Goal: Transaction & Acquisition: Book appointment/travel/reservation

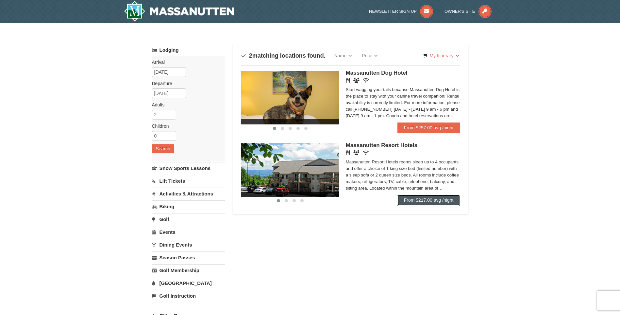
click at [425, 203] on link "From $217.00 avg /night" at bounding box center [429, 200] width 63 height 10
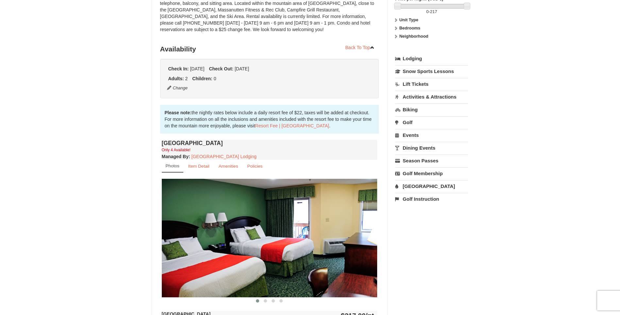
scroll to position [65, 0]
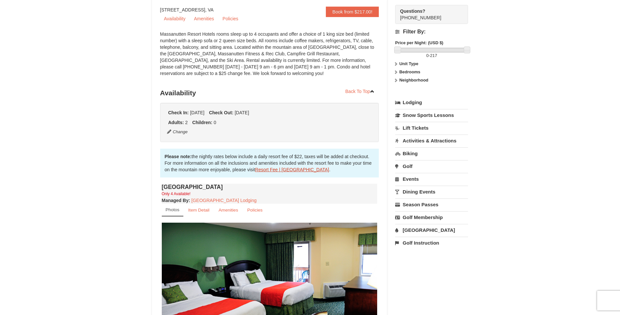
click at [270, 169] on link "Resort Fee | Massanutten Resort" at bounding box center [292, 169] width 74 height 5
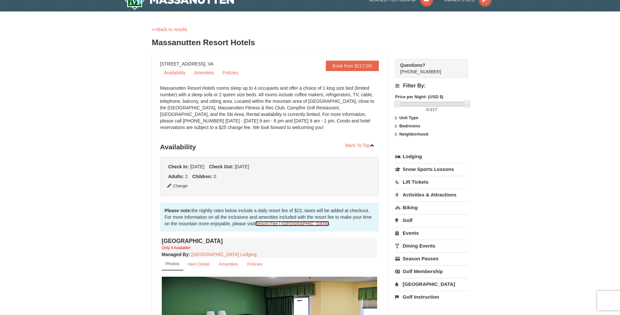
scroll to position [0, 0]
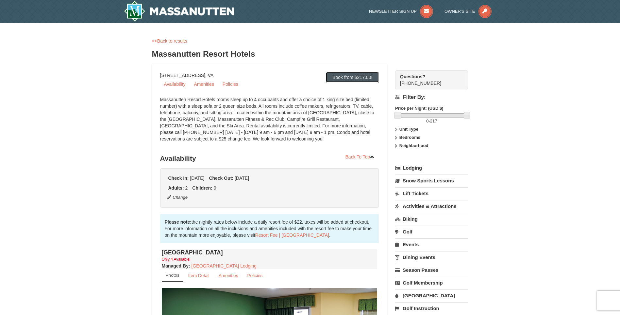
click at [368, 77] on link "Book from $217.00!" at bounding box center [352, 77] width 53 height 10
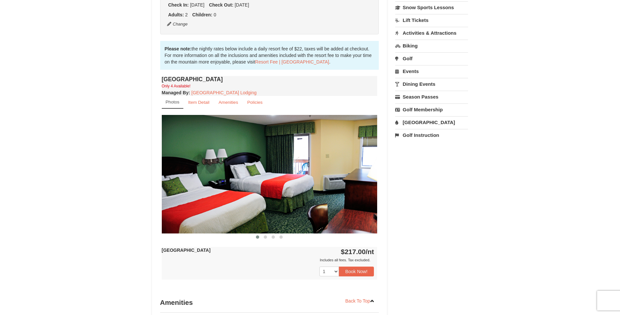
scroll to position [184, 0]
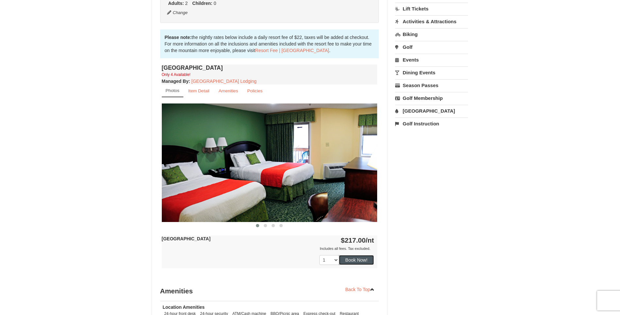
click at [353, 256] on button "Book Now!" at bounding box center [356, 260] width 35 height 10
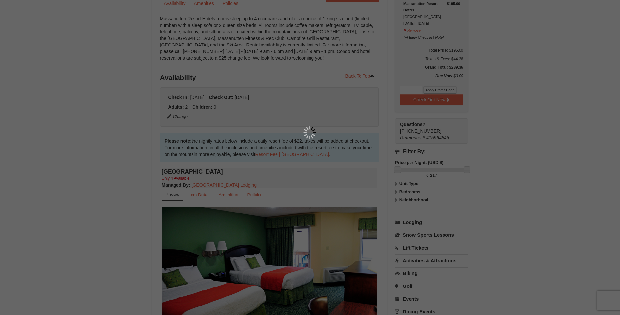
scroll to position [64, 0]
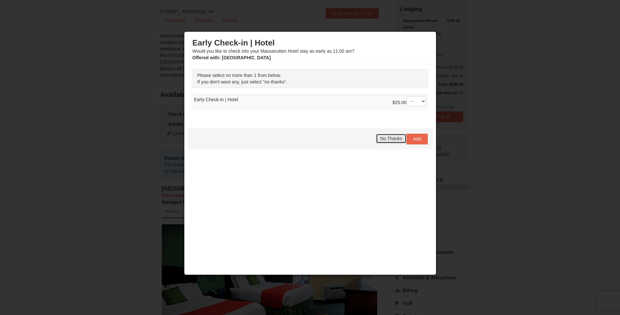
click at [397, 143] on button "No Thanks" at bounding box center [391, 138] width 30 height 10
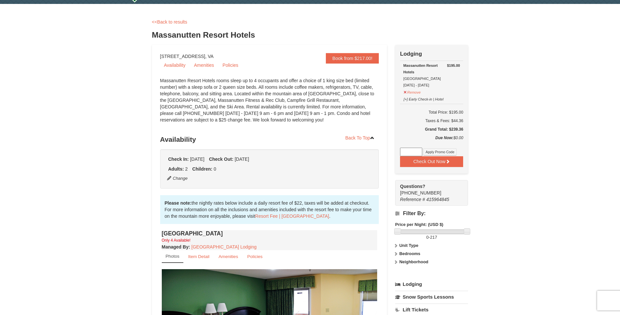
scroll to position [0, 0]
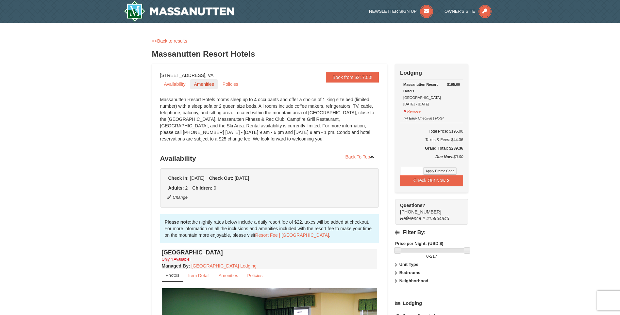
click at [205, 86] on link "Amenities" at bounding box center [204, 84] width 28 height 10
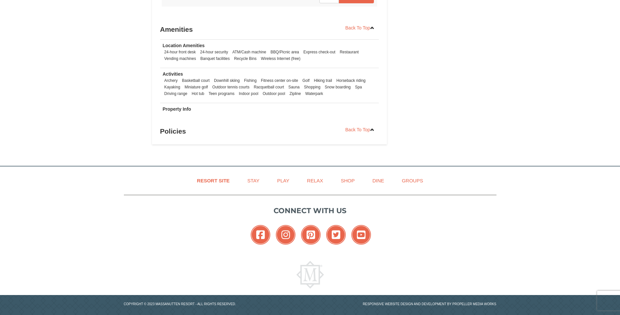
scroll to position [454, 0]
